Goal: Information Seeking & Learning: Learn about a topic

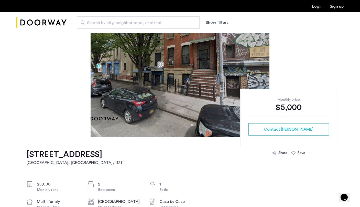
scroll to position [18, 0]
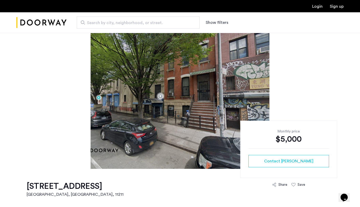
drag, startPoint x: 180, startPoint y: 106, endPoint x: 157, endPoint y: 108, distance: 22.3
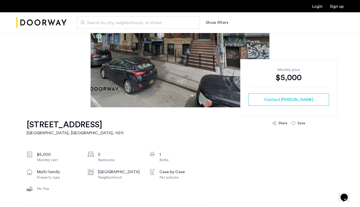
scroll to position [16, 0]
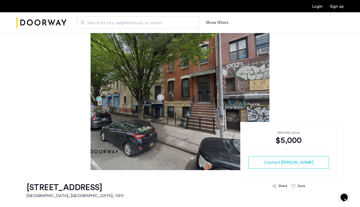
click at [190, 94] on img at bounding box center [180, 93] width 179 height 154
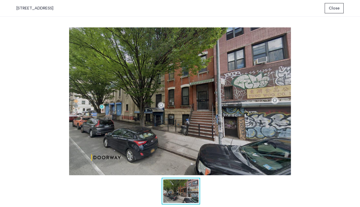
click at [340, 11] on button "Close" at bounding box center [334, 8] width 19 height 10
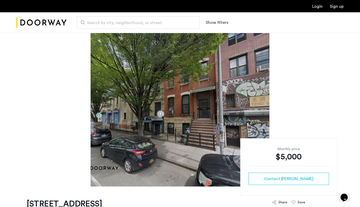
drag, startPoint x: 162, startPoint y: 137, endPoint x: 137, endPoint y: 137, distance: 24.3
click at [158, 117] on img at bounding box center [180, 110] width 179 height 154
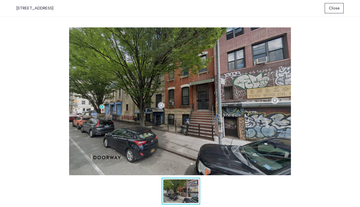
click at [161, 111] on img at bounding box center [179, 101] width 327 height 148
click at [162, 105] on img at bounding box center [179, 101] width 327 height 148
click at [335, 8] on span "Close" at bounding box center [334, 8] width 11 height 6
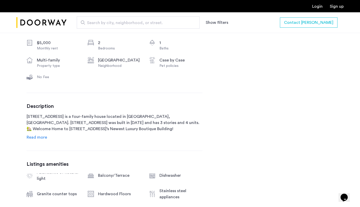
scroll to position [191, 0]
click at [36, 131] on p "215 South 4th Street is a four-family house located in Brooklyn, NY. 215 South …" at bounding box center [115, 122] width 176 height 18
click at [37, 133] on div "Description 215 South 4th Street is a four-family house located in Brooklyn, NY…" at bounding box center [115, 121] width 176 height 37
click at [37, 135] on span "Read more" at bounding box center [37, 137] width 20 height 4
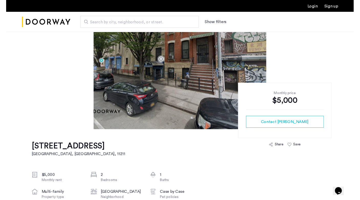
scroll to position [60, 0]
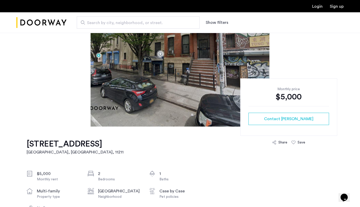
click at [62, 141] on h1 "215 South 4th Street, Unit 4B" at bounding box center [75, 144] width 97 height 10
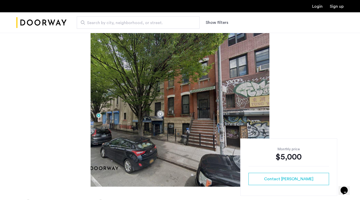
scroll to position [0, 0]
drag, startPoint x: 236, startPoint y: 97, endPoint x: 187, endPoint y: 97, distance: 49.4
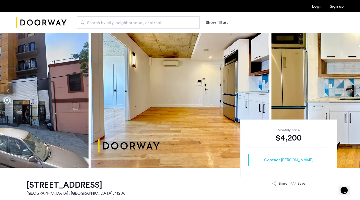
scroll to position [19, 0]
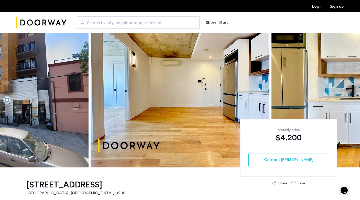
click at [352, 89] on button "Next apartment" at bounding box center [352, 90] width 9 height 9
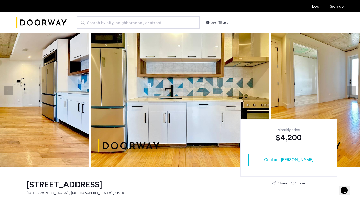
click at [352, 89] on button "Next apartment" at bounding box center [352, 90] width 9 height 9
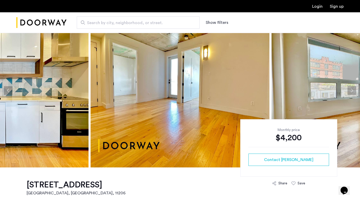
click at [352, 89] on button "Next apartment" at bounding box center [352, 90] width 9 height 9
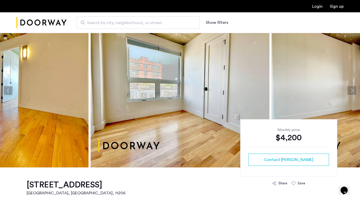
click at [352, 89] on button "Next apartment" at bounding box center [352, 90] width 9 height 9
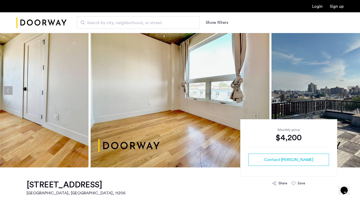
click at [352, 89] on button "Next apartment" at bounding box center [352, 90] width 9 height 9
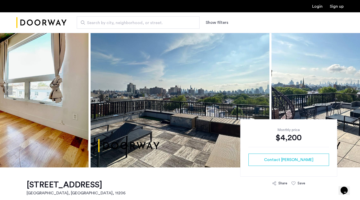
click at [352, 89] on button "Next apartment" at bounding box center [352, 90] width 9 height 9
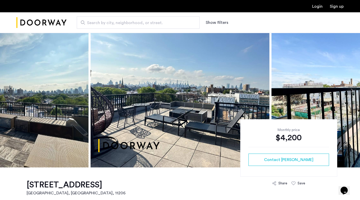
click at [352, 89] on button "Next apartment" at bounding box center [352, 90] width 9 height 9
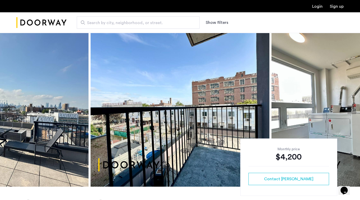
scroll to position [0, 0]
click at [339, 105] on img at bounding box center [361, 110] width 179 height 154
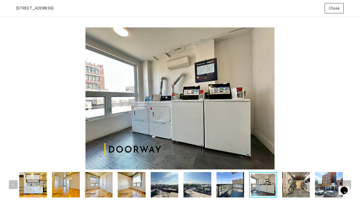
click at [338, 105] on img at bounding box center [179, 98] width 327 height 142
click at [190, 188] on img at bounding box center [198, 184] width 28 height 25
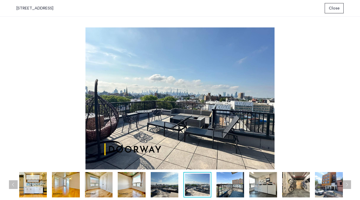
click at [208, 189] on img at bounding box center [197, 184] width 25 height 22
click at [224, 189] on img at bounding box center [231, 184] width 28 height 25
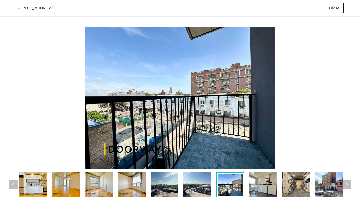
click at [250, 186] on img at bounding box center [263, 184] width 28 height 25
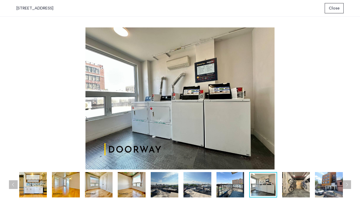
click at [289, 185] on img at bounding box center [296, 184] width 28 height 25
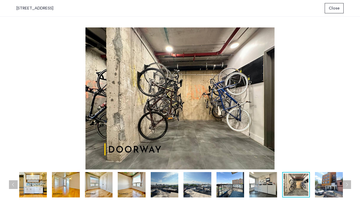
click at [313, 185] on div at bounding box center [165, 184] width 363 height 25
click at [321, 186] on img at bounding box center [329, 184] width 28 height 25
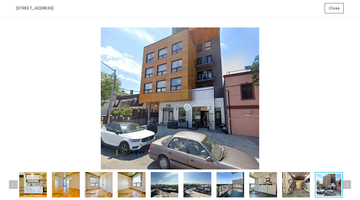
click at [163, 190] on img at bounding box center [165, 184] width 28 height 25
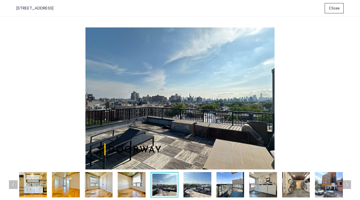
click at [133, 189] on img at bounding box center [132, 184] width 28 height 25
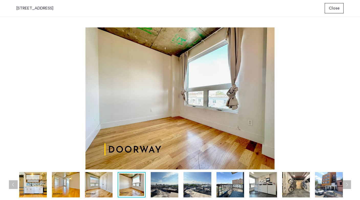
click at [111, 187] on img at bounding box center [99, 184] width 28 height 25
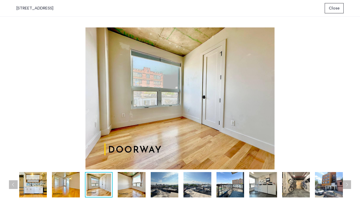
click at [87, 186] on img at bounding box center [99, 184] width 25 height 22
click at [70, 188] on img at bounding box center [66, 184] width 28 height 25
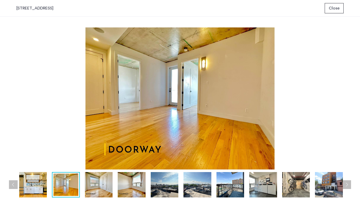
click at [39, 184] on img at bounding box center [33, 184] width 28 height 25
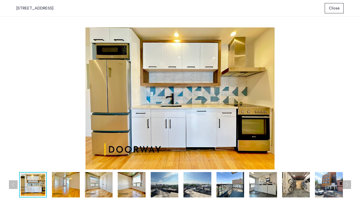
click at [17, 184] on div at bounding box center [165, 184] width 363 height 25
click at [14, 185] on button "Previous apartment" at bounding box center [13, 184] width 9 height 9
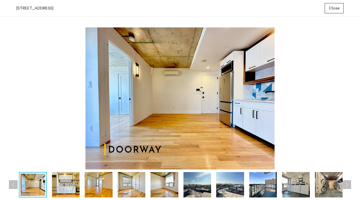
click at [14, 185] on button "Previous apartment" at bounding box center [13, 184] width 9 height 9
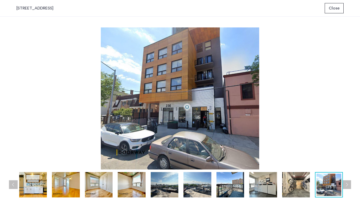
click at [14, 185] on button "Previous apartment" at bounding box center [13, 184] width 9 height 9
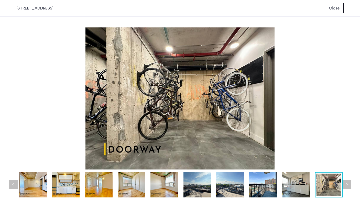
click at [14, 185] on button "Previous apartment" at bounding box center [13, 184] width 9 height 9
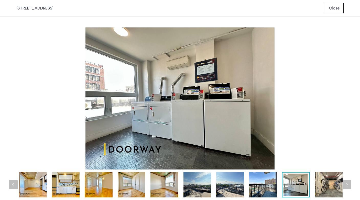
click at [14, 185] on button "Previous apartment" at bounding box center [13, 184] width 9 height 9
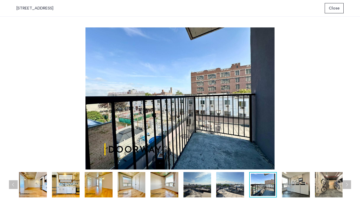
click at [14, 185] on button "Previous apartment" at bounding box center [13, 184] width 9 height 9
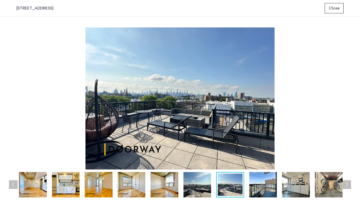
click at [14, 185] on button "Previous apartment" at bounding box center [13, 184] width 9 height 9
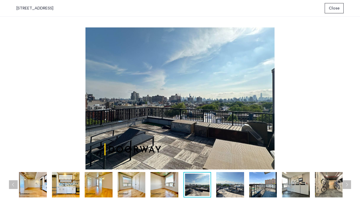
click at [14, 185] on button "Previous apartment" at bounding box center [13, 184] width 9 height 9
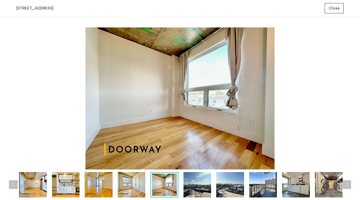
click at [14, 185] on button "Previous apartment" at bounding box center [13, 184] width 9 height 9
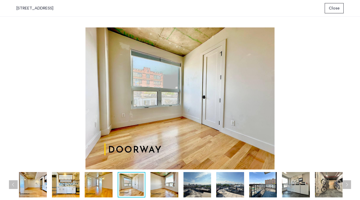
click at [14, 185] on button "Previous apartment" at bounding box center [13, 184] width 9 height 9
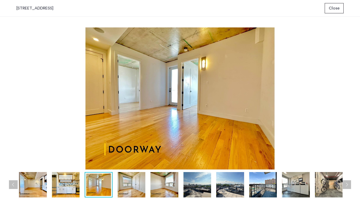
click at [14, 185] on button "Previous apartment" at bounding box center [13, 184] width 9 height 9
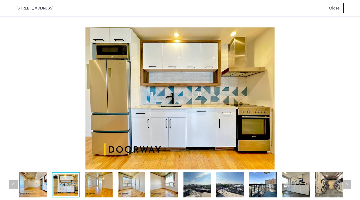
click at [14, 185] on button "Previous apartment" at bounding box center [13, 184] width 9 height 9
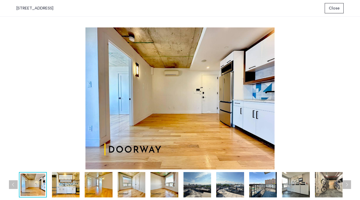
click at [14, 185] on button "Previous apartment" at bounding box center [13, 184] width 9 height 9
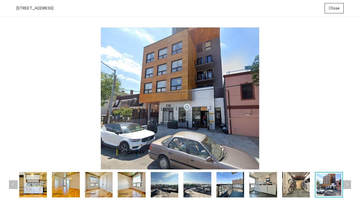
click at [14, 185] on button "Previous apartment" at bounding box center [13, 184] width 9 height 9
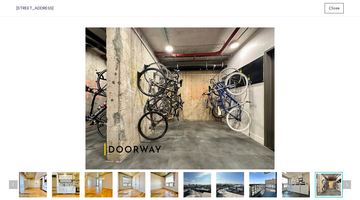
click at [14, 185] on button "Previous apartment" at bounding box center [13, 184] width 9 height 9
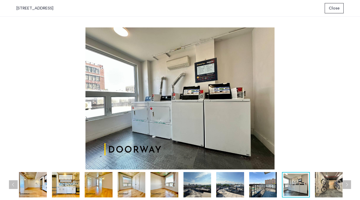
click at [14, 185] on button "Previous apartment" at bounding box center [13, 184] width 9 height 9
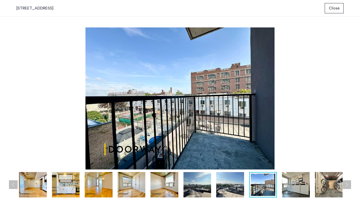
click at [14, 185] on button "Previous apartment" at bounding box center [13, 184] width 9 height 9
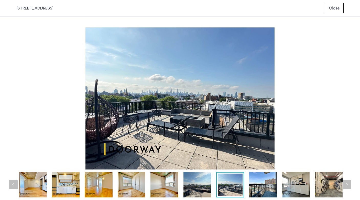
click at [14, 185] on button "Previous apartment" at bounding box center [13, 184] width 9 height 9
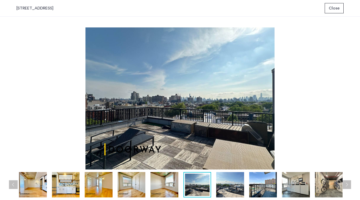
click at [14, 185] on button "Previous apartment" at bounding box center [13, 184] width 9 height 9
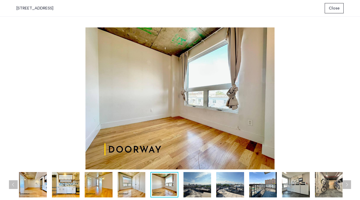
click at [14, 185] on button "Previous apartment" at bounding box center [13, 184] width 9 height 9
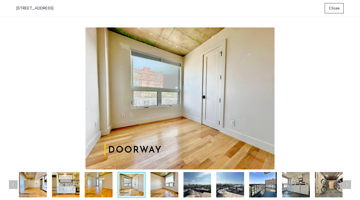
click at [14, 185] on button "Previous apartment" at bounding box center [13, 184] width 9 height 9
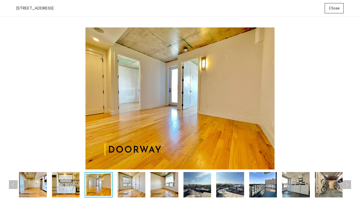
click at [14, 185] on button "Previous apartment" at bounding box center [13, 184] width 9 height 9
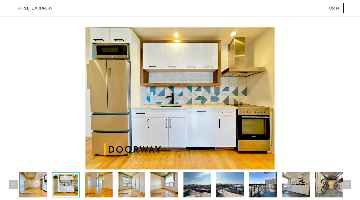
click at [14, 185] on button "Previous apartment" at bounding box center [13, 184] width 9 height 9
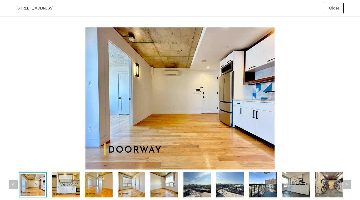
click at [14, 185] on button "Previous apartment" at bounding box center [13, 184] width 9 height 9
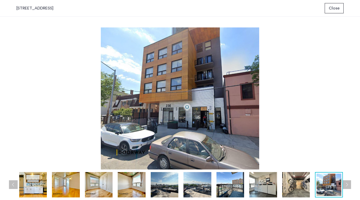
click at [51, 12] on div "236 Stagg Street, Unit 4D Close" at bounding box center [180, 8] width 360 height 17
click at [46, 9] on div "236 Stagg Street, Unit 4D" at bounding box center [34, 8] width 37 height 6
drag, startPoint x: 47, startPoint y: 8, endPoint x: 12, endPoint y: 8, distance: 34.6
click at [12, 8] on div "236 Stagg Street, Unit 4D Close" at bounding box center [180, 8] width 360 height 17
copy div "236 Stagg Street"
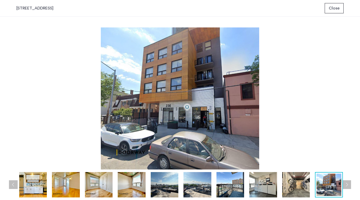
click at [331, 8] on span "Close" at bounding box center [334, 8] width 11 height 6
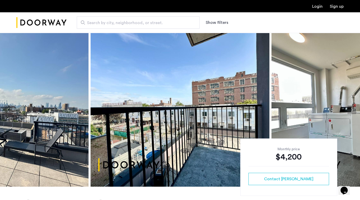
click at [44, 22] on img "Cazamio Logo" at bounding box center [41, 22] width 50 height 19
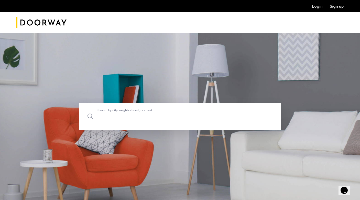
click at [112, 112] on label "Search by city, neighborhood, or street." at bounding box center [180, 116] width 202 height 27
click at [112, 112] on input "Search by city, neighborhood, or street." at bounding box center [180, 116] width 202 height 27
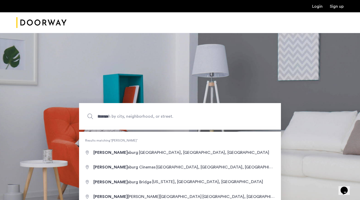
type input "**********"
drag, startPoint x: 137, startPoint y: 135, endPoint x: 151, endPoint y: 152, distance: 22.0
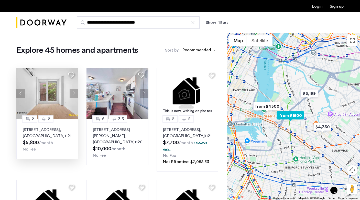
click at [76, 92] on button "Next apartment" at bounding box center [74, 93] width 9 height 9
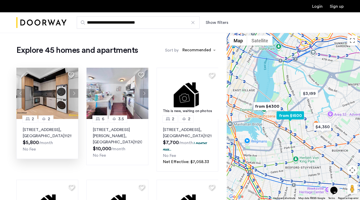
click at [74, 92] on button "Next apartment" at bounding box center [74, 93] width 9 height 9
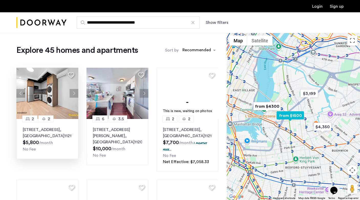
click at [74, 92] on button "Next apartment" at bounding box center [74, 93] width 9 height 9
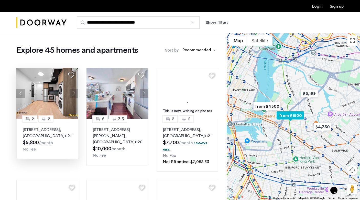
click at [74, 92] on button "Next apartment" at bounding box center [74, 93] width 9 height 9
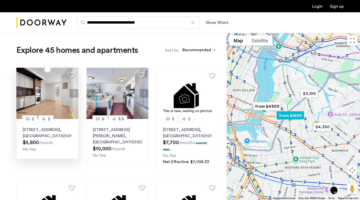
click at [74, 92] on button "Next apartment" at bounding box center [74, 93] width 9 height 9
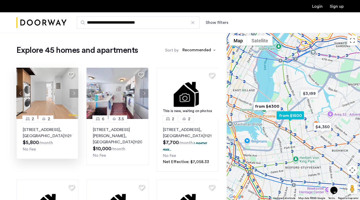
click at [74, 92] on button "Next apartment" at bounding box center [74, 93] width 9 height 9
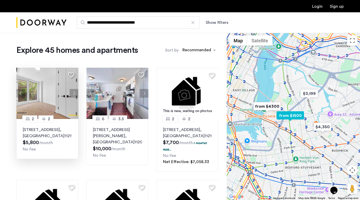
click at [74, 92] on button "Next apartment" at bounding box center [74, 93] width 9 height 9
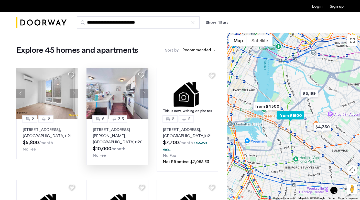
click at [141, 91] on button "Next apartment" at bounding box center [144, 93] width 9 height 9
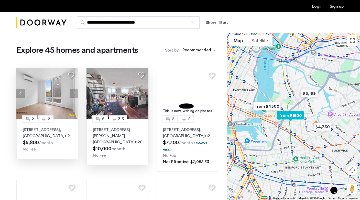
click at [58, 133] on p "630 Grand Street, Unit 6B, Brooklyn , NY 11211" at bounding box center [47, 132] width 49 height 12
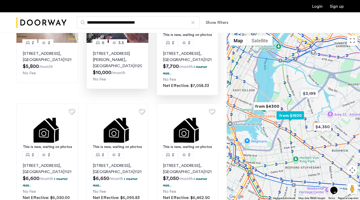
scroll to position [76, 0]
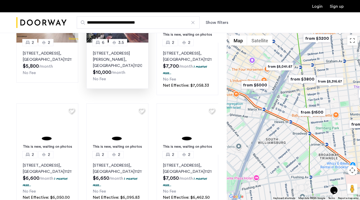
drag, startPoint x: 325, startPoint y: 92, endPoint x: 274, endPoint y: 115, distance: 56.1
click at [274, 115] on div at bounding box center [293, 116] width 133 height 167
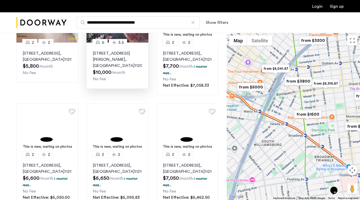
click at [299, 82] on img "from $3800" at bounding box center [298, 81] width 31 height 12
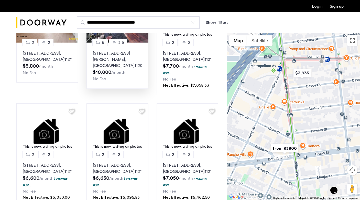
click at [286, 148] on img "from $3800" at bounding box center [284, 148] width 31 height 12
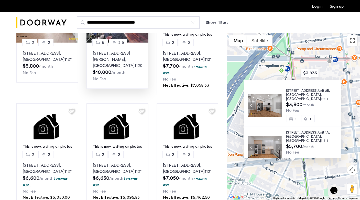
click at [277, 102] on button "Next apartment" at bounding box center [279, 105] width 6 height 6
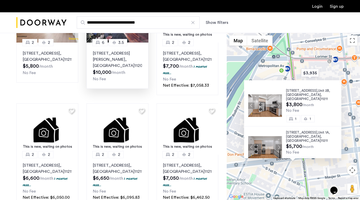
click at [295, 131] on span "489 Grand Street," at bounding box center [302, 132] width 32 height 3
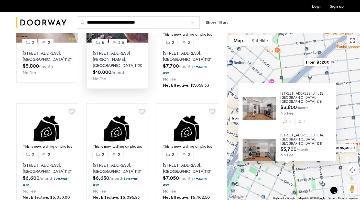
drag, startPoint x: 291, startPoint y: 169, endPoint x: 300, endPoint y: 142, distance: 28.8
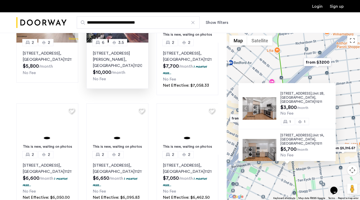
click at [300, 142] on div "489 Grand Street, Unit 2B, Brooklyn , NY 11211 $3,800 /month No Fee 1 1 489 Gra…" at bounding box center [293, 116] width 133 height 167
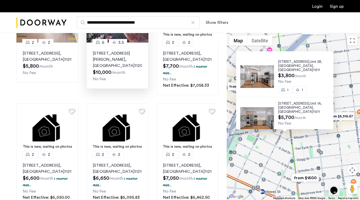
drag, startPoint x: 328, startPoint y: 154, endPoint x: 294, endPoint y: 154, distance: 34.0
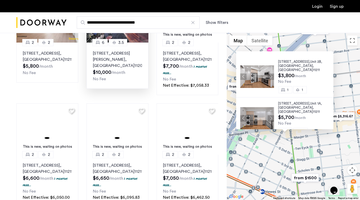
click at [294, 154] on div "489 Grand Street, Unit 2B, Brooklyn , NY 11211 $3,800 /month No Fee 1 1 489 Gra…" at bounding box center [293, 116] width 133 height 167
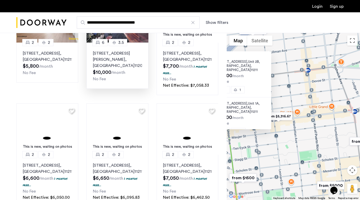
click at [282, 115] on img "from $5,316.67" at bounding box center [278, 116] width 31 height 12
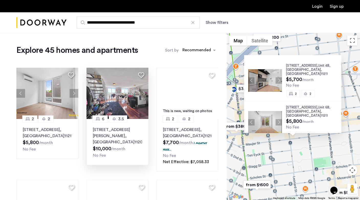
scroll to position [0, 0]
click at [190, 22] on div at bounding box center [192, 22] width 5 height 5
click at [190, 22] on input "**********" at bounding box center [138, 22] width 123 height 12
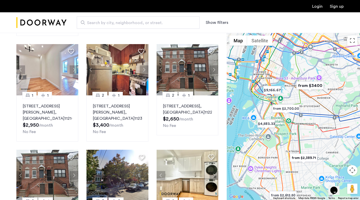
scroll to position [134, 0]
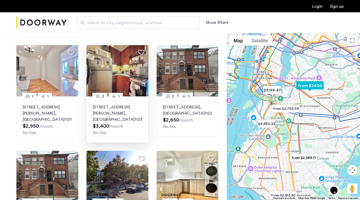
click at [144, 75] on button "Next apartment" at bounding box center [144, 70] width 9 height 9
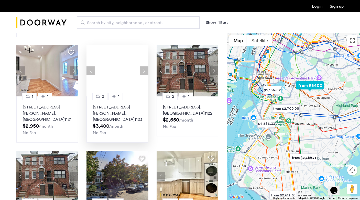
click at [144, 75] on button "Next apartment" at bounding box center [144, 70] width 9 height 9
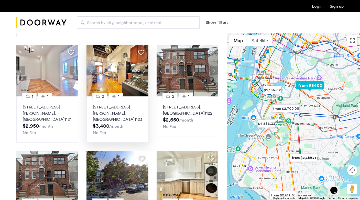
click at [113, 90] on img at bounding box center [118, 70] width 62 height 51
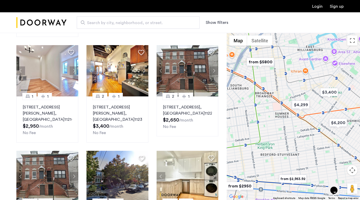
drag, startPoint x: 277, startPoint y: 75, endPoint x: 321, endPoint y: 78, distance: 43.6
click at [321, 78] on div "To navigate, press the arrow keys." at bounding box center [293, 116] width 133 height 167
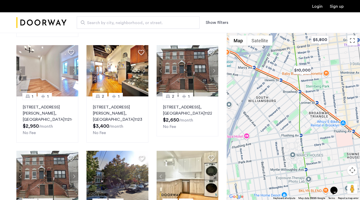
drag, startPoint x: 289, startPoint y: 74, endPoint x: 338, endPoint y: 74, distance: 48.6
click at [339, 74] on div "To navigate, press the arrow keys." at bounding box center [293, 116] width 133 height 167
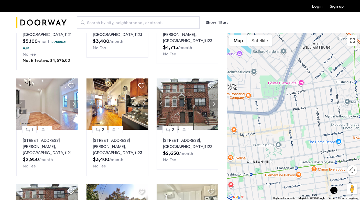
scroll to position [98, 0]
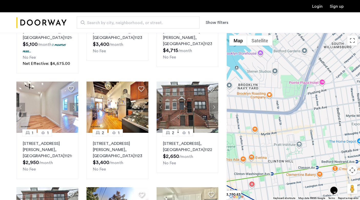
drag, startPoint x: 275, startPoint y: 122, endPoint x: 292, endPoint y: 122, distance: 17.2
click at [292, 122] on div "To navigate, press the arrow keys." at bounding box center [293, 116] width 133 height 167
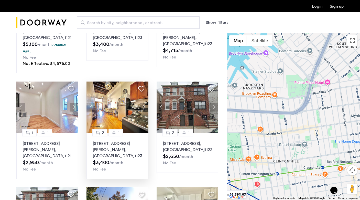
click at [136, 125] on img at bounding box center [118, 106] width 62 height 51
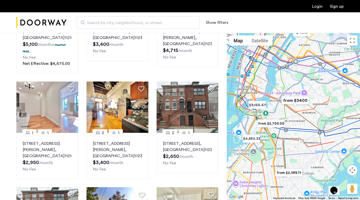
drag, startPoint x: 313, startPoint y: 110, endPoint x: 295, endPoint y: 110, distance: 17.9
click at [295, 110] on div "To navigate, press the arrow keys." at bounding box center [293, 116] width 133 height 167
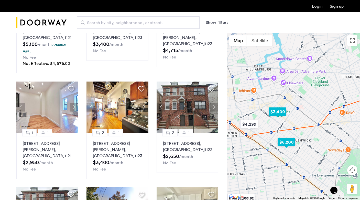
drag, startPoint x: 257, startPoint y: 118, endPoint x: 278, endPoint y: 111, distance: 22.3
click at [278, 111] on img "$3,400" at bounding box center [278, 112] width 22 height 12
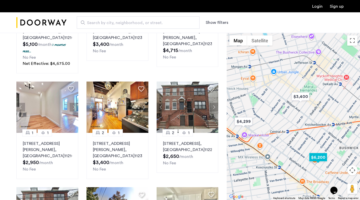
drag, startPoint x: 274, startPoint y: 128, endPoint x: 302, endPoint y: 121, distance: 29.6
click at [302, 121] on div at bounding box center [293, 116] width 133 height 167
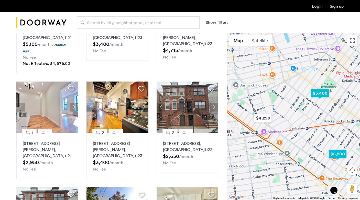
click at [321, 95] on img "$3,400" at bounding box center [320, 93] width 22 height 12
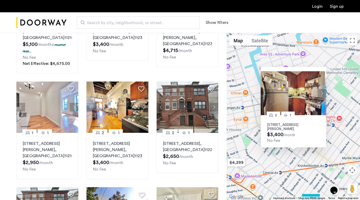
click at [319, 160] on div "2 1 1128 Willoughby Avenue, Unit 1R, Brooklyn, NY 11237 $3,400 /month No Fee" at bounding box center [293, 116] width 133 height 167
click at [328, 67] on div "2 1 1128 Willoughby Avenue, Unit 1R, Brooklyn, NY 11237 $3,400 /month No Fee" at bounding box center [293, 116] width 133 height 167
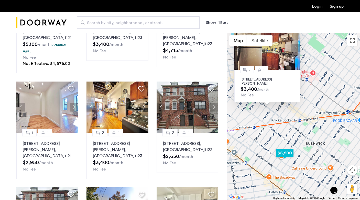
drag, startPoint x: 298, startPoint y: 169, endPoint x: 271, endPoint y: 121, distance: 54.6
click at [271, 121] on div "2 1 1128 Willoughby Avenue, Unit 1R, Brooklyn, NY 11237 $3,400 /month No Fee" at bounding box center [293, 116] width 133 height 167
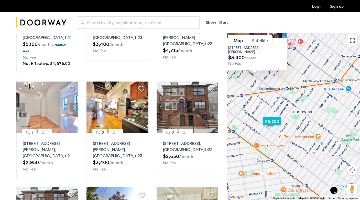
click at [273, 123] on img "$6,200" at bounding box center [272, 121] width 22 height 12
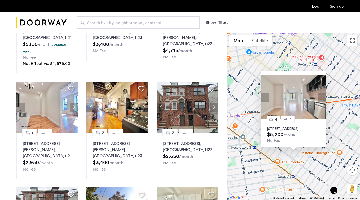
click at [321, 93] on button "Next apartment" at bounding box center [322, 97] width 9 height 9
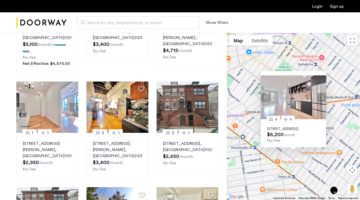
click at [321, 93] on button "Next apartment" at bounding box center [322, 97] width 9 height 9
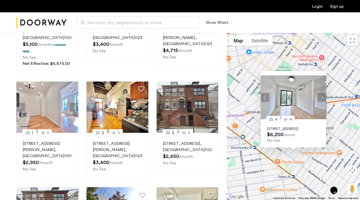
click at [321, 93] on button "Next apartment" at bounding box center [322, 97] width 9 height 9
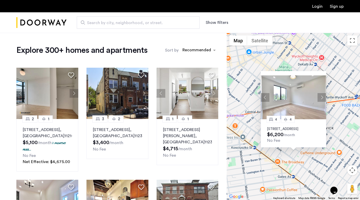
scroll to position [0, 0]
click at [215, 23] on button "Show filters" at bounding box center [217, 22] width 23 height 6
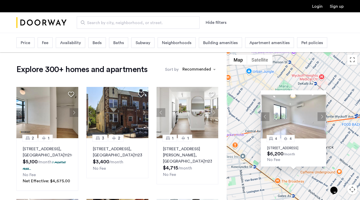
click at [97, 40] on span "Beds" at bounding box center [97, 43] width 9 height 6
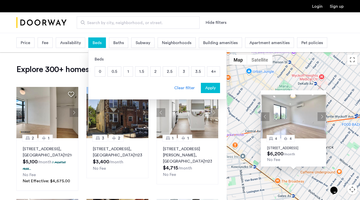
click at [155, 71] on p "2" at bounding box center [156, 72] width 10 height 10
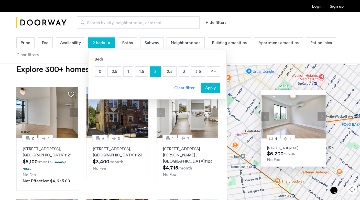
click at [121, 44] on div "Baths" at bounding box center [127, 42] width 19 height 10
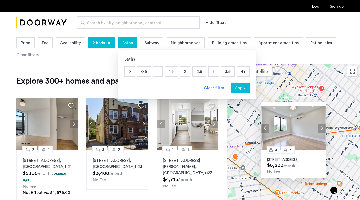
click at [182, 70] on p "2" at bounding box center [185, 72] width 10 height 10
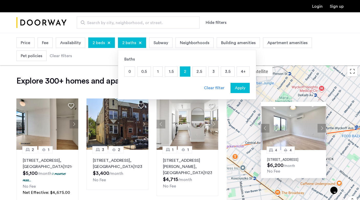
click at [189, 41] on span "Neighborhoods" at bounding box center [194, 43] width 29 height 6
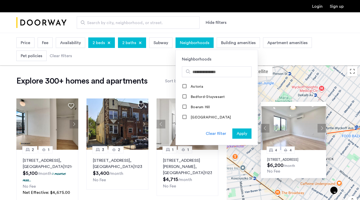
click at [267, 31] on div "Search by city, neighborhood, or street. Hide filters" at bounding box center [180, 22] width 360 height 21
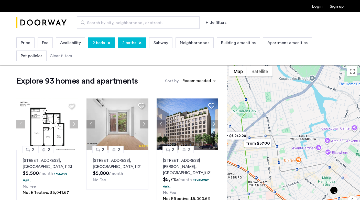
drag, startPoint x: 283, startPoint y: 128, endPoint x: 297, endPoint y: 116, distance: 18.4
click at [297, 116] on div at bounding box center [293, 146] width 133 height 167
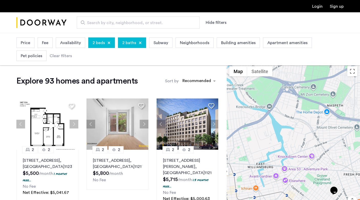
drag, startPoint x: 311, startPoint y: 117, endPoint x: 248, endPoint y: 159, distance: 75.8
click at [248, 159] on div at bounding box center [293, 146] width 133 height 167
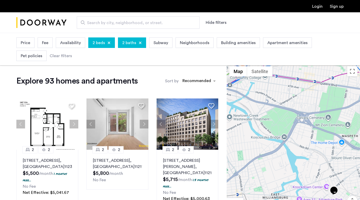
drag, startPoint x: 271, startPoint y: 125, endPoint x: 288, endPoint y: 153, distance: 33.3
click at [288, 153] on div at bounding box center [293, 146] width 133 height 167
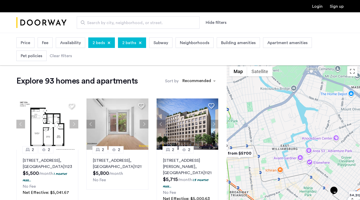
drag, startPoint x: 275, startPoint y: 156, endPoint x: 290, endPoint y: 100, distance: 57.2
click at [290, 100] on div at bounding box center [293, 146] width 133 height 167
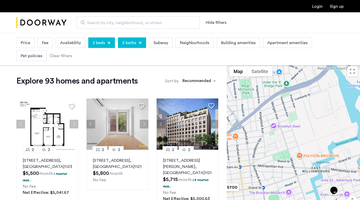
drag, startPoint x: 262, startPoint y: 112, endPoint x: 282, endPoint y: 94, distance: 27.0
click at [282, 94] on div at bounding box center [293, 146] width 133 height 167
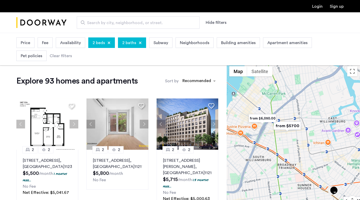
drag, startPoint x: 288, startPoint y: 148, endPoint x: 244, endPoint y: 174, distance: 51.3
click at [244, 174] on div at bounding box center [293, 146] width 133 height 167
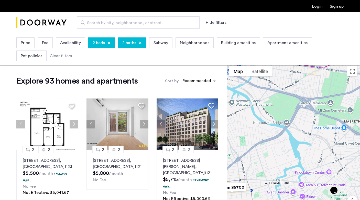
drag, startPoint x: 275, startPoint y: 149, endPoint x: 294, endPoint y: 171, distance: 29.7
click at [294, 171] on div at bounding box center [293, 146] width 133 height 167
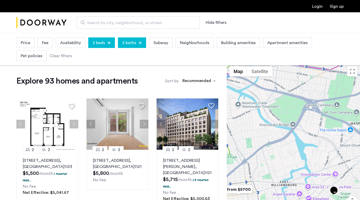
drag, startPoint x: 259, startPoint y: 132, endPoint x: 286, endPoint y: 132, distance: 27.6
click at [287, 132] on div at bounding box center [293, 146] width 133 height 167
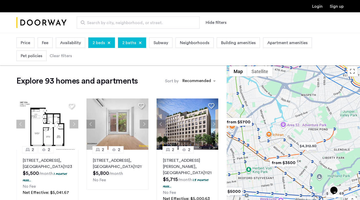
drag, startPoint x: 272, startPoint y: 144, endPoint x: 258, endPoint y: 108, distance: 38.8
click at [258, 108] on div at bounding box center [293, 146] width 133 height 167
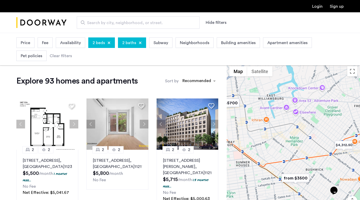
drag, startPoint x: 291, startPoint y: 139, endPoint x: 325, endPoint y: 129, distance: 34.9
click at [325, 129] on div at bounding box center [293, 146] width 133 height 167
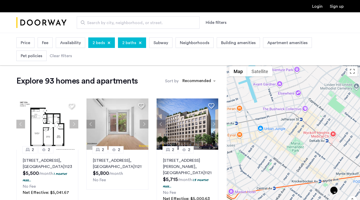
click at [149, 24] on span "Search by city, neighborhood, or street." at bounding box center [136, 23] width 98 height 6
click at [149, 24] on input "Search by city, neighborhood, or street." at bounding box center [138, 22] width 123 height 12
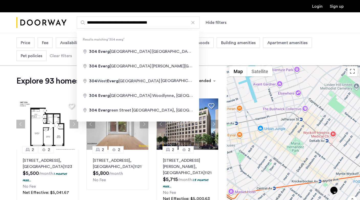
drag, startPoint x: 150, startPoint y: 29, endPoint x: 143, endPoint y: 50, distance: 22.3
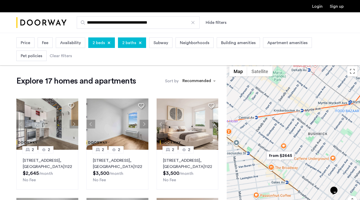
drag, startPoint x: 285, startPoint y: 85, endPoint x: 291, endPoint y: 124, distance: 39.5
click at [291, 124] on div at bounding box center [293, 146] width 133 height 167
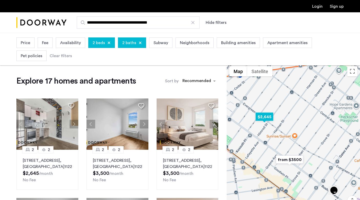
click at [264, 119] on img "$2,645" at bounding box center [265, 117] width 22 height 12
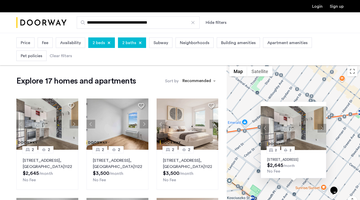
click at [319, 125] on button "Next apartment" at bounding box center [322, 128] width 9 height 9
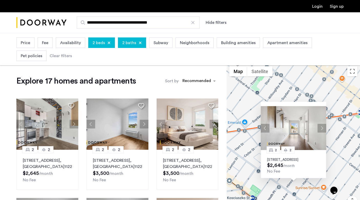
click at [320, 125] on button "Next apartment" at bounding box center [322, 128] width 9 height 9
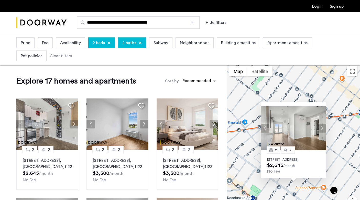
click at [320, 125] on button "Next apartment" at bounding box center [322, 128] width 9 height 9
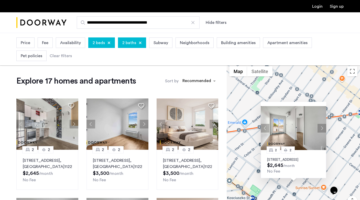
click at [287, 157] on p "334 Evergreen Avenue, Unit 4B, Brooklyn, NY 11221" at bounding box center [293, 159] width 53 height 4
click at [300, 92] on div "2 2 334 Evergreen Avenue, Unit 4B, Brooklyn, NY 11221 $2,645 /month No Fee" at bounding box center [293, 146] width 133 height 167
click at [320, 124] on button "Next apartment" at bounding box center [322, 128] width 9 height 9
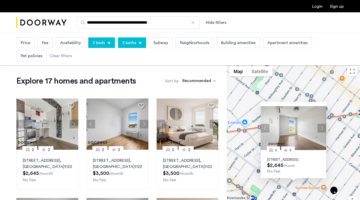
click at [343, 132] on div "2 2 334 Evergreen Avenue, Unit 4B, Brooklyn, NY 11221 $2,645 /month No Fee" at bounding box center [293, 146] width 133 height 167
click at [318, 124] on button "Next apartment" at bounding box center [322, 128] width 9 height 9
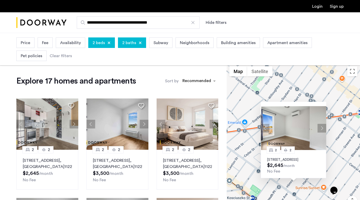
click at [318, 124] on button "Next apartment" at bounding box center [322, 128] width 9 height 9
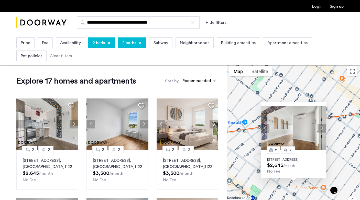
click at [318, 124] on button "Next apartment" at bounding box center [322, 128] width 9 height 9
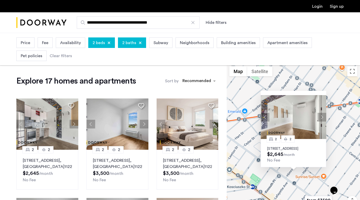
drag, startPoint x: 253, startPoint y: 146, endPoint x: 253, endPoint y: 119, distance: 26.4
click at [253, 119] on div "2 2 334 Evergreen Avenue, Unit 4B, Brooklyn, NY 11221 $2,645 /month No Fee" at bounding box center [293, 146] width 133 height 167
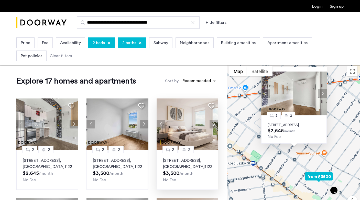
click at [177, 162] on p "962 Bushwick Avenue, Unit 4D, Brooklyn , NY 11221" at bounding box center [187, 163] width 49 height 12
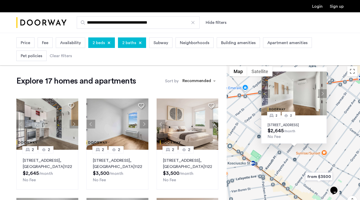
click at [143, 29] on div "**********" at bounding box center [180, 22] width 360 height 21
click at [162, 28] on input "**********" at bounding box center [138, 22] width 123 height 12
drag, startPoint x: 160, startPoint y: 25, endPoint x: 51, endPoint y: 14, distance: 109.6
click at [51, 14] on div "**********" at bounding box center [180, 22] width 360 height 21
paste input "Apartment Search"
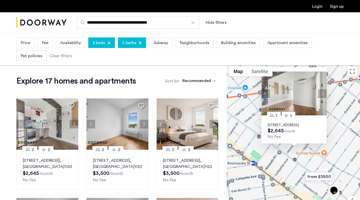
type input "**********"
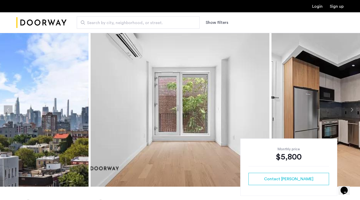
scroll to position [17, 0]
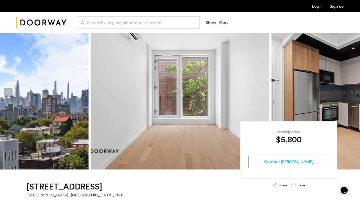
click at [346, 92] on img at bounding box center [361, 93] width 179 height 154
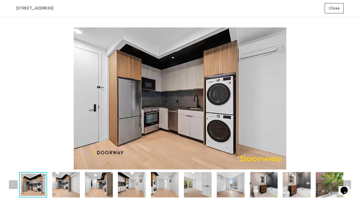
scroll to position [0, 0]
click at [340, 14] on div "630 Grand Street, Unit 6B Close" at bounding box center [180, 8] width 360 height 17
click at [338, 10] on span "Close" at bounding box center [334, 8] width 11 height 6
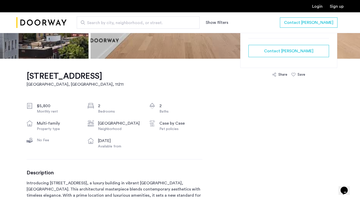
scroll to position [240, 0]
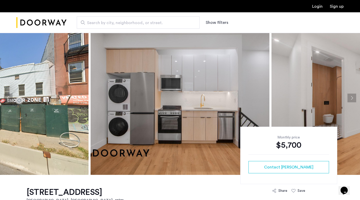
scroll to position [13, 0]
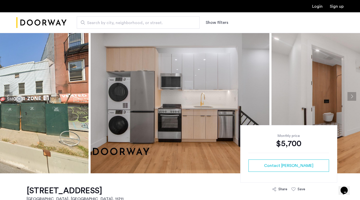
click at [351, 96] on button "Next apartment" at bounding box center [352, 96] width 9 height 9
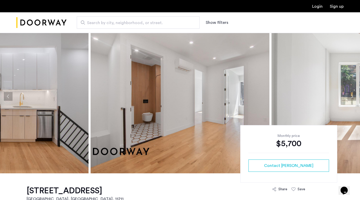
click at [351, 96] on button "Next apartment" at bounding box center [352, 96] width 9 height 9
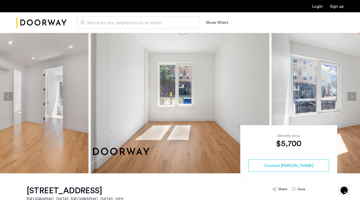
click at [351, 96] on button "Next apartment" at bounding box center [352, 96] width 9 height 9
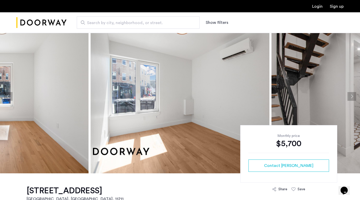
click at [351, 96] on button "Next apartment" at bounding box center [352, 96] width 9 height 9
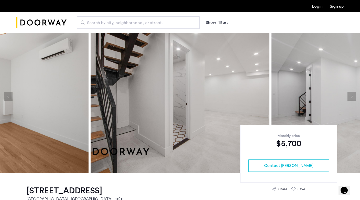
click at [351, 96] on button "Next apartment" at bounding box center [352, 96] width 9 height 9
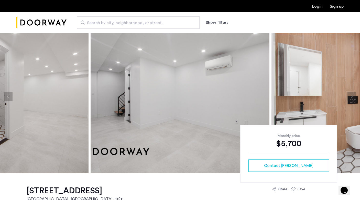
click at [352, 100] on button "Next apartment" at bounding box center [352, 96] width 9 height 9
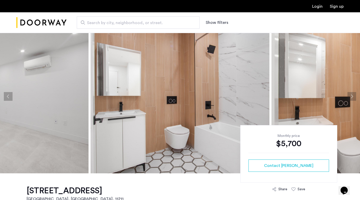
click at [352, 100] on button "Next apartment" at bounding box center [352, 96] width 9 height 9
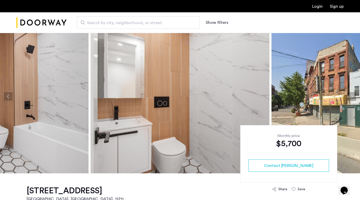
click at [352, 100] on button "Next apartment" at bounding box center [352, 96] width 9 height 9
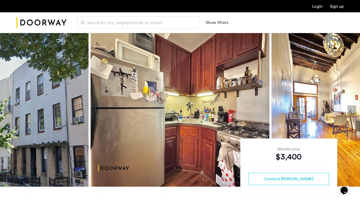
click at [355, 110] on button "Next apartment" at bounding box center [352, 109] width 9 height 9
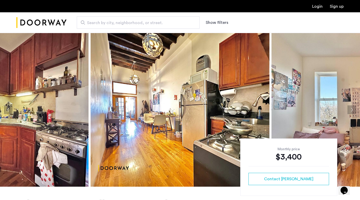
click at [353, 110] on button "Next apartment" at bounding box center [352, 109] width 9 height 9
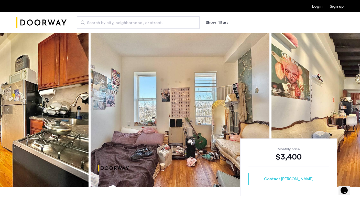
click at [353, 110] on button "Next apartment" at bounding box center [352, 109] width 9 height 9
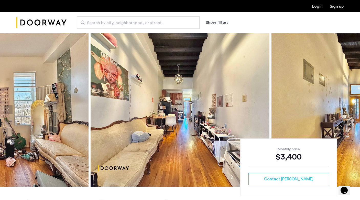
click at [353, 110] on button "Next apartment" at bounding box center [352, 109] width 9 height 9
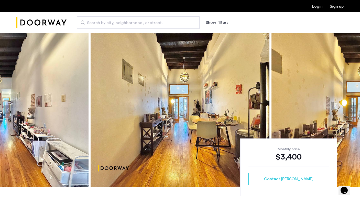
click at [353, 110] on button "Next apartment" at bounding box center [352, 109] width 9 height 9
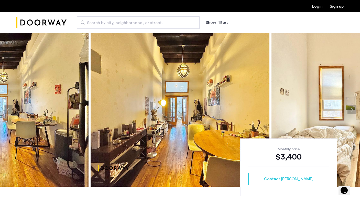
click at [353, 110] on button "Next apartment" at bounding box center [352, 109] width 9 height 9
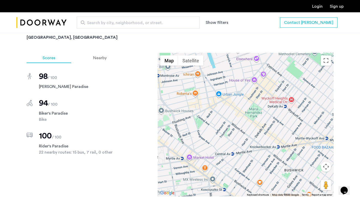
scroll to position [473, 0]
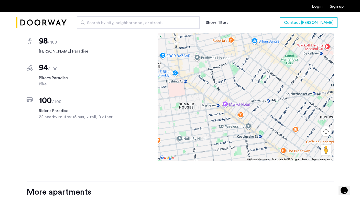
drag, startPoint x: 252, startPoint y: 91, endPoint x: 288, endPoint y: 73, distance: 40.6
click at [289, 73] on div at bounding box center [246, 88] width 176 height 143
click at [293, 2] on div "Login Sign up" at bounding box center [180, 6] width 360 height 12
click at [294, 1] on div "Login Sign up" at bounding box center [180, 6] width 360 height 12
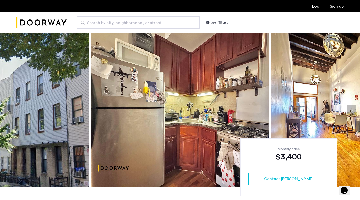
click at [355, 113] on button "Next apartment" at bounding box center [352, 109] width 9 height 9
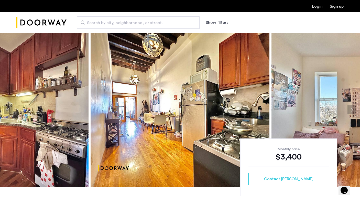
click at [354, 113] on button "Next apartment" at bounding box center [352, 109] width 9 height 9
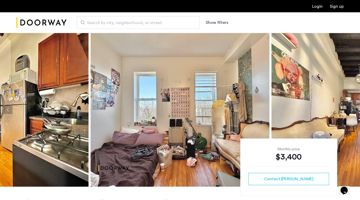
click at [354, 113] on button "Next apartment" at bounding box center [352, 109] width 9 height 9
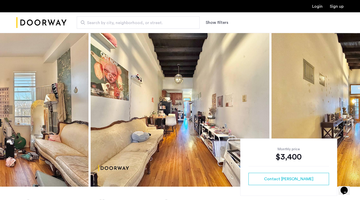
click at [354, 113] on button "Next apartment" at bounding box center [352, 109] width 9 height 9
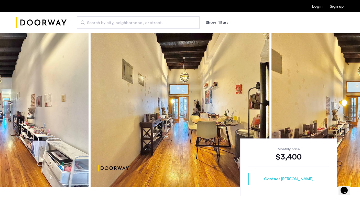
click at [354, 113] on button "Next apartment" at bounding box center [352, 109] width 9 height 9
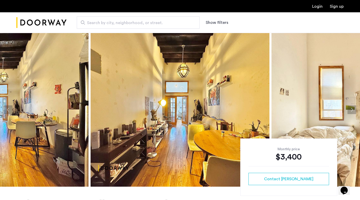
click at [354, 113] on button "Next apartment" at bounding box center [352, 109] width 9 height 9
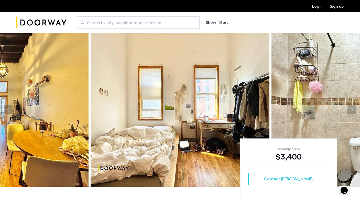
click at [354, 113] on button "Next apartment" at bounding box center [352, 109] width 9 height 9
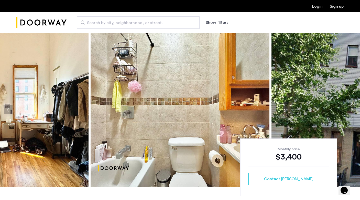
click at [354, 113] on button "Next apartment" at bounding box center [352, 109] width 9 height 9
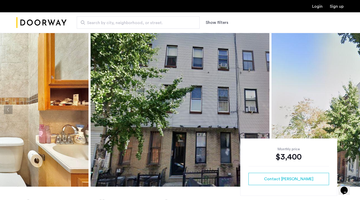
click at [354, 113] on button "Next apartment" at bounding box center [352, 109] width 9 height 9
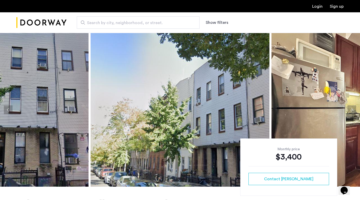
click at [354, 113] on button "Next apartment" at bounding box center [352, 109] width 9 height 9
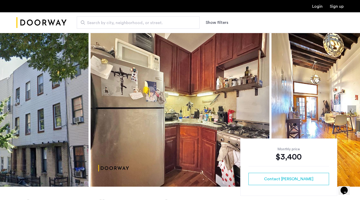
click at [354, 113] on button "Next apartment" at bounding box center [352, 109] width 9 height 9
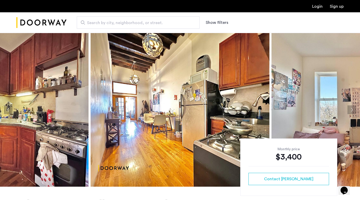
click at [354, 113] on button "Next apartment" at bounding box center [352, 109] width 9 height 9
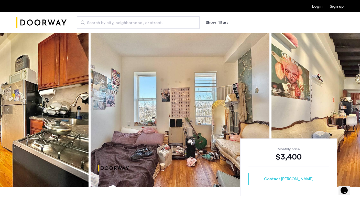
scroll to position [-2, 0]
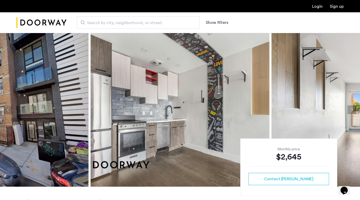
click at [354, 109] on button "Next apartment" at bounding box center [352, 109] width 9 height 9
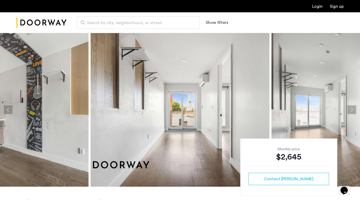
click at [354, 109] on button "Next apartment" at bounding box center [352, 109] width 9 height 9
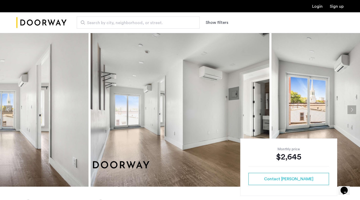
click at [354, 109] on button "Next apartment" at bounding box center [352, 109] width 9 height 9
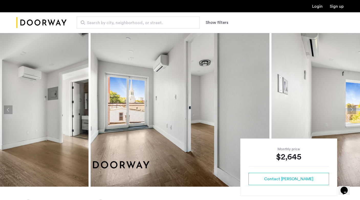
click at [354, 109] on button "Next apartment" at bounding box center [352, 109] width 9 height 9
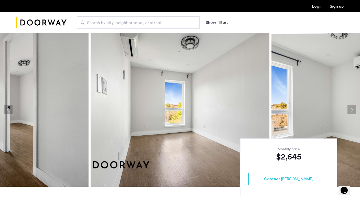
click at [354, 109] on button "Next apartment" at bounding box center [352, 109] width 9 height 9
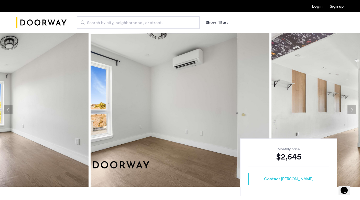
click at [354, 109] on button "Next apartment" at bounding box center [352, 109] width 9 height 9
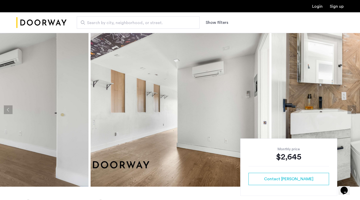
click at [354, 109] on button "Next apartment" at bounding box center [352, 109] width 9 height 9
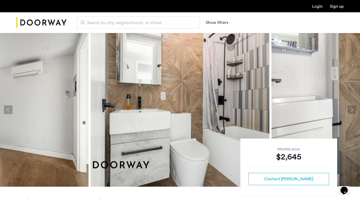
click at [354, 109] on button "Next apartment" at bounding box center [352, 109] width 9 height 9
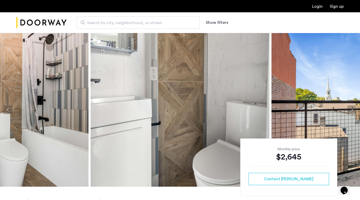
click at [354, 109] on button "Next apartment" at bounding box center [352, 109] width 9 height 9
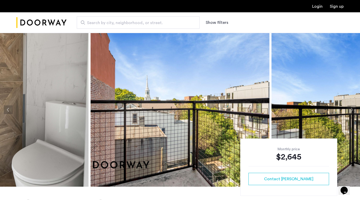
click at [354, 109] on button "Next apartment" at bounding box center [352, 109] width 9 height 9
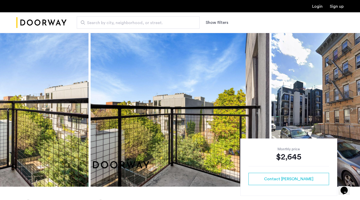
click at [354, 109] on button "Next apartment" at bounding box center [352, 109] width 9 height 9
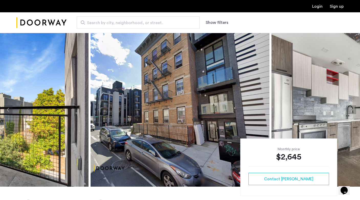
click at [354, 109] on button "Next apartment" at bounding box center [352, 109] width 9 height 9
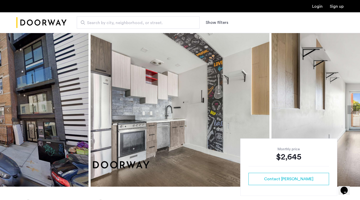
click at [354, 109] on button "Next apartment" at bounding box center [352, 109] width 9 height 9
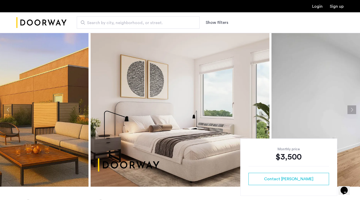
click at [352, 109] on button "Next apartment" at bounding box center [352, 109] width 9 height 9
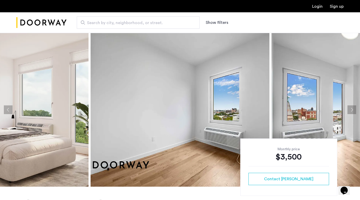
click at [352, 109] on button "Next apartment" at bounding box center [352, 109] width 9 height 9
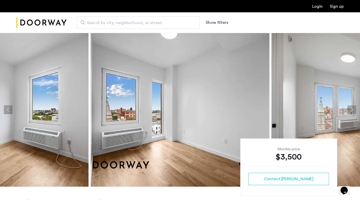
click at [352, 109] on button "Next apartment" at bounding box center [352, 109] width 9 height 9
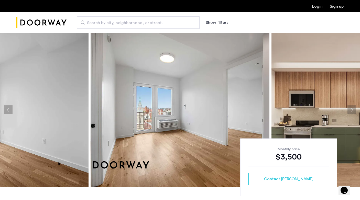
click at [352, 109] on button "Next apartment" at bounding box center [352, 109] width 9 height 9
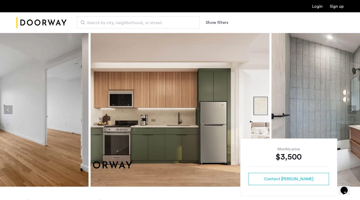
click at [352, 109] on button "Next apartment" at bounding box center [352, 109] width 9 height 9
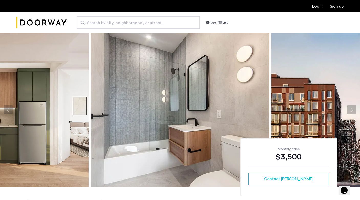
click at [352, 109] on button "Next apartment" at bounding box center [352, 109] width 9 height 9
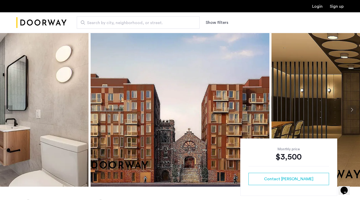
click at [352, 109] on button "Next apartment" at bounding box center [352, 109] width 9 height 9
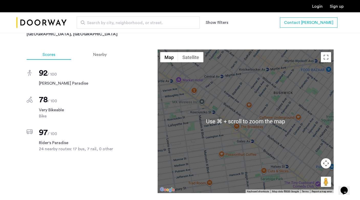
scroll to position [450, 0]
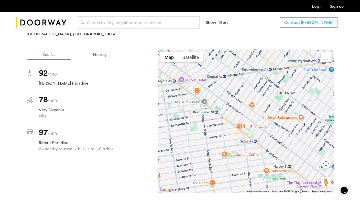
drag, startPoint x: 257, startPoint y: 79, endPoint x: 277, endPoint y: 83, distance: 20.3
click at [277, 83] on div at bounding box center [246, 120] width 176 height 143
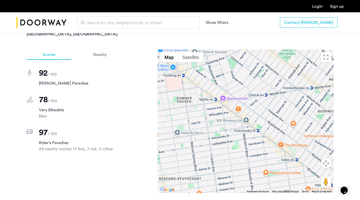
drag, startPoint x: 255, startPoint y: 80, endPoint x: 280, endPoint y: 96, distance: 30.5
click at [281, 96] on div at bounding box center [246, 120] width 176 height 143
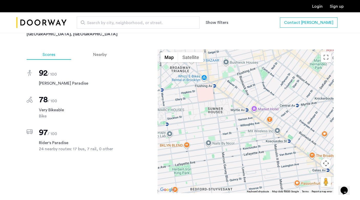
drag, startPoint x: 255, startPoint y: 96, endPoint x: 272, endPoint y: 96, distance: 17.1
click at [272, 96] on div at bounding box center [246, 120] width 176 height 143
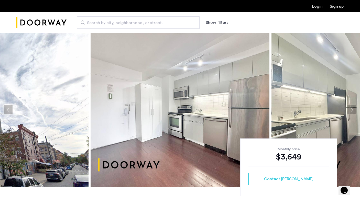
click at [347, 105] on img at bounding box center [361, 110] width 179 height 154
click at [351, 109] on button "Next apartment" at bounding box center [352, 109] width 9 height 9
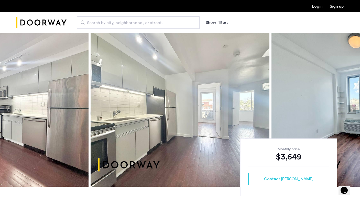
click at [351, 109] on button "Next apartment" at bounding box center [352, 109] width 9 height 9
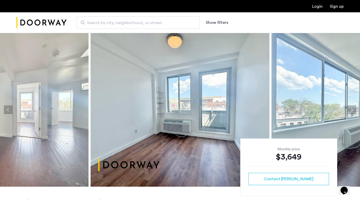
click at [351, 109] on button "Next apartment" at bounding box center [352, 109] width 9 height 9
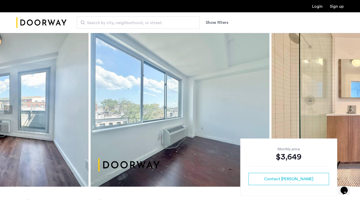
click at [351, 109] on button "Next apartment" at bounding box center [352, 109] width 9 height 9
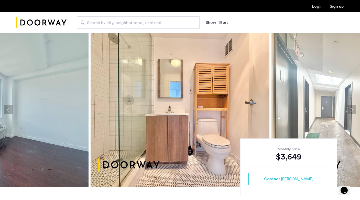
click at [351, 109] on button "Next apartment" at bounding box center [352, 109] width 9 height 9
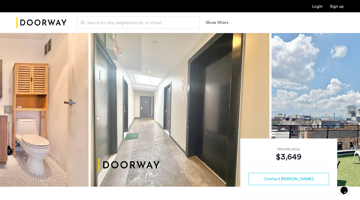
click at [351, 109] on button "Next apartment" at bounding box center [352, 109] width 9 height 9
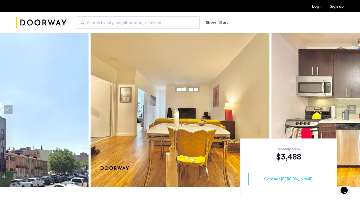
click at [349, 106] on button "Next apartment" at bounding box center [352, 109] width 9 height 9
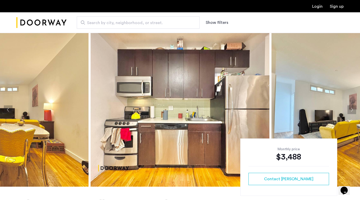
click at [349, 106] on button "Next apartment" at bounding box center [352, 109] width 9 height 9
click at [350, 107] on button "Next apartment" at bounding box center [352, 109] width 9 height 9
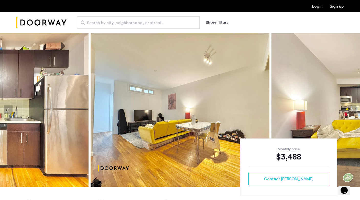
click at [350, 108] on button "Next apartment" at bounding box center [352, 109] width 9 height 9
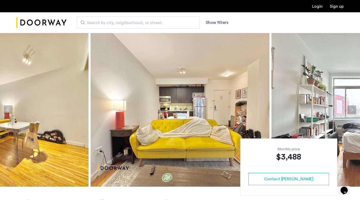
click at [350, 108] on button "Next apartment" at bounding box center [352, 109] width 9 height 9
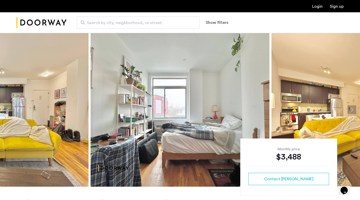
click at [350, 108] on button "Next apartment" at bounding box center [352, 109] width 9 height 9
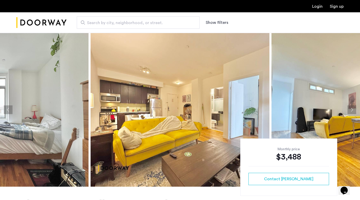
click at [350, 108] on button "Next apartment" at bounding box center [352, 109] width 9 height 9
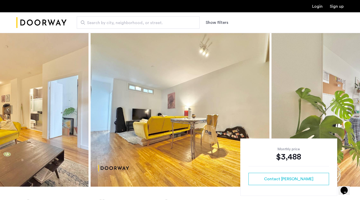
click at [350, 108] on button "Next apartment" at bounding box center [352, 109] width 9 height 9
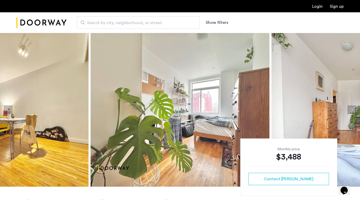
click at [350, 108] on button "Next apartment" at bounding box center [352, 109] width 9 height 9
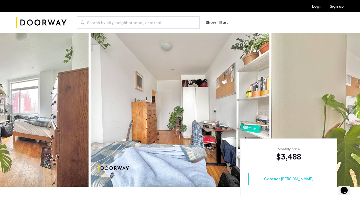
click at [350, 108] on button "Next apartment" at bounding box center [352, 109] width 9 height 9
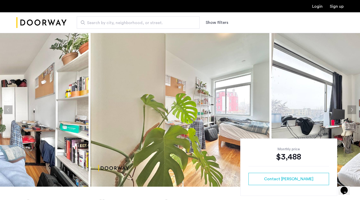
click at [351, 111] on button "Next apartment" at bounding box center [352, 109] width 9 height 9
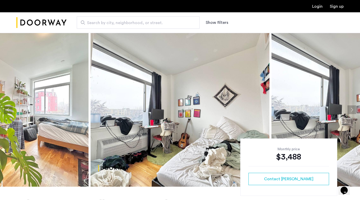
click at [351, 111] on button "Next apartment" at bounding box center [352, 109] width 9 height 9
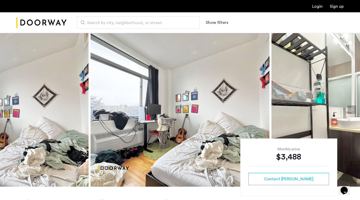
click at [351, 111] on button "Next apartment" at bounding box center [352, 109] width 9 height 9
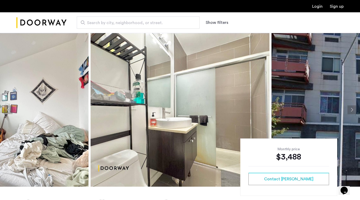
click at [351, 111] on button "Next apartment" at bounding box center [352, 109] width 9 height 9
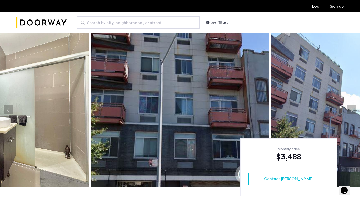
click at [351, 111] on button "Next apartment" at bounding box center [352, 109] width 9 height 9
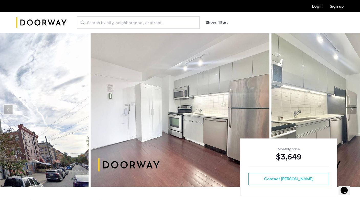
click at [348, 108] on button "Next apartment" at bounding box center [352, 109] width 9 height 9
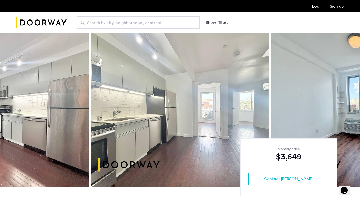
click at [352, 108] on button "Next apartment" at bounding box center [352, 109] width 9 height 9
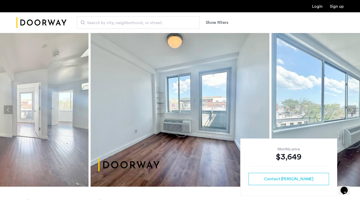
click at [352, 108] on button "Next apartment" at bounding box center [352, 109] width 9 height 9
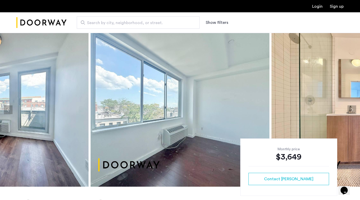
click at [353, 109] on button "Next apartment" at bounding box center [352, 109] width 9 height 9
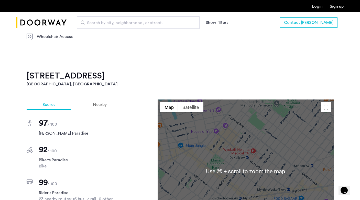
scroll to position [464, 0]
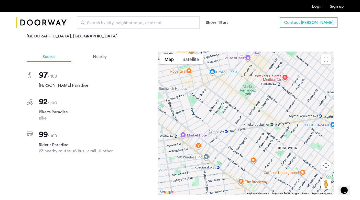
drag, startPoint x: 183, startPoint y: 148, endPoint x: 215, endPoint y: 121, distance: 41.7
click at [215, 121] on div at bounding box center [246, 122] width 176 height 143
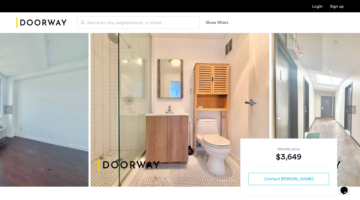
scroll to position [0, 0]
click at [348, 109] on ngx-slick-carousel at bounding box center [180, 110] width 360 height 154
click at [349, 109] on button "Next apartment" at bounding box center [352, 109] width 9 height 9
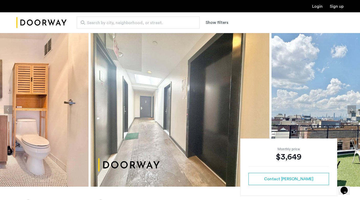
click at [349, 109] on button "Next apartment" at bounding box center [352, 109] width 9 height 9
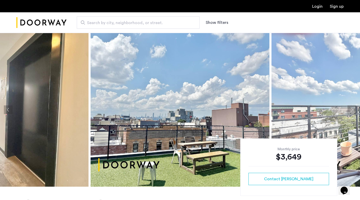
click at [349, 109] on button "Next apartment" at bounding box center [352, 109] width 9 height 9
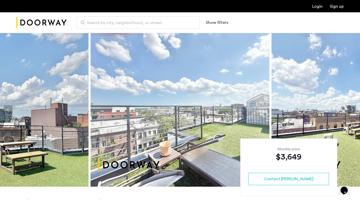
click at [349, 109] on button "Next apartment" at bounding box center [352, 109] width 9 height 9
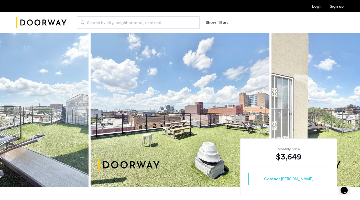
click at [349, 109] on button "Next apartment" at bounding box center [352, 109] width 9 height 9
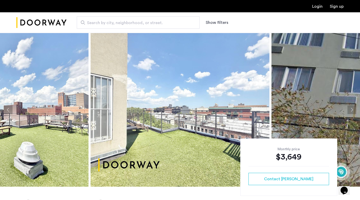
click at [349, 109] on button "Next apartment" at bounding box center [352, 109] width 9 height 9
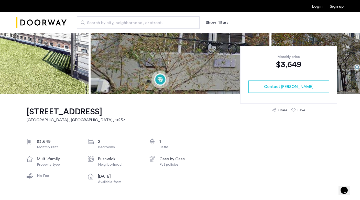
scroll to position [93, 0]
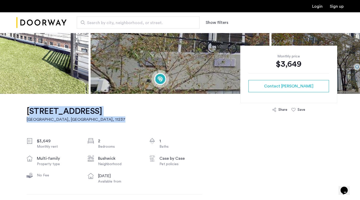
drag, startPoint x: 162, startPoint y: 114, endPoint x: 27, endPoint y: 110, distance: 135.2
copy link "286 Stanhope Street, Unit 3C Brooklyn, NY , 11237"
click at [86, 111] on h1 "286 Stanhope Street, Unit 3C" at bounding box center [76, 111] width 99 height 10
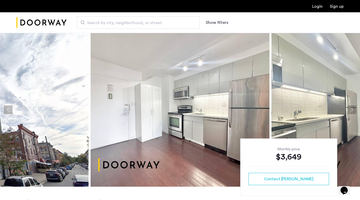
click at [350, 110] on button "Next apartment" at bounding box center [352, 109] width 9 height 9
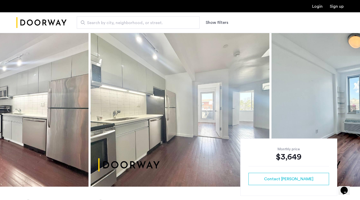
click at [350, 110] on button "Next apartment" at bounding box center [352, 109] width 9 height 9
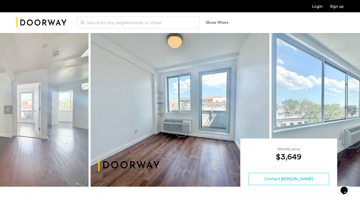
click at [350, 110] on button "Next apartment" at bounding box center [352, 109] width 9 height 9
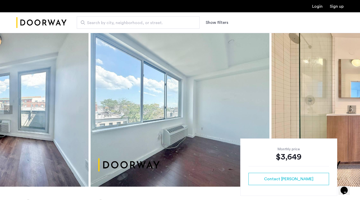
click at [350, 110] on button "Next apartment" at bounding box center [352, 109] width 9 height 9
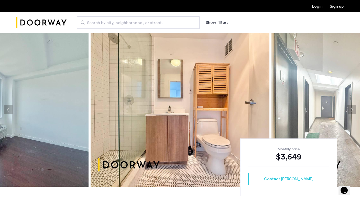
click at [350, 110] on button "Next apartment" at bounding box center [352, 109] width 9 height 9
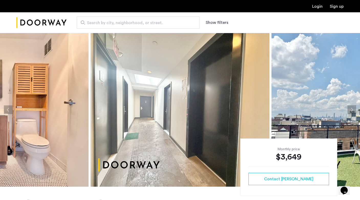
click at [350, 110] on button "Next apartment" at bounding box center [352, 109] width 9 height 9
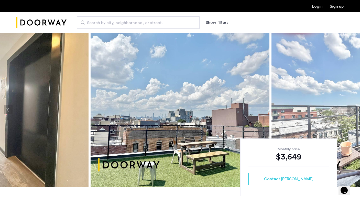
click at [350, 110] on button "Next apartment" at bounding box center [352, 109] width 9 height 9
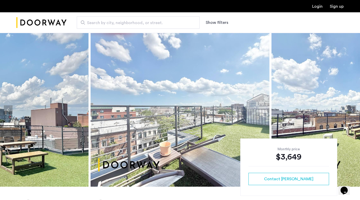
click at [350, 110] on button "Next apartment" at bounding box center [352, 109] width 9 height 9
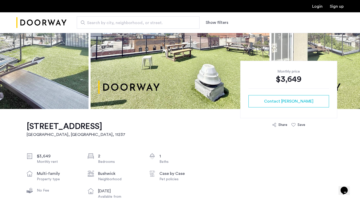
scroll to position [66, 0]
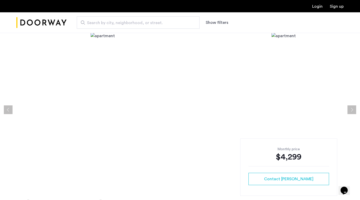
click at [348, 108] on button "Next apartment" at bounding box center [352, 109] width 9 height 9
